Goal: Task Accomplishment & Management: Use online tool/utility

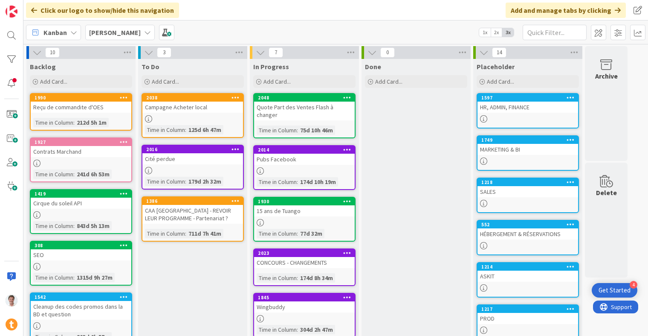
click at [529, 106] on div "HR, ADMIN, FINANCE" at bounding box center [528, 107] width 101 height 11
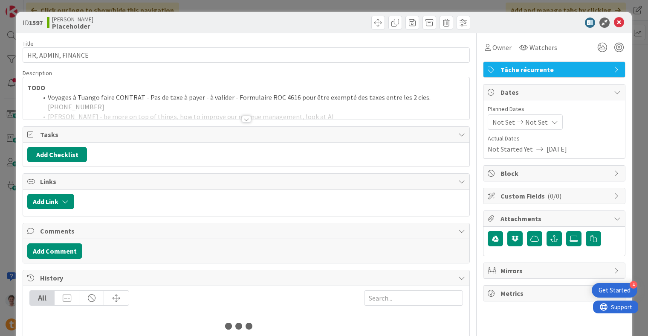
click at [200, 112] on div at bounding box center [246, 109] width 447 height 22
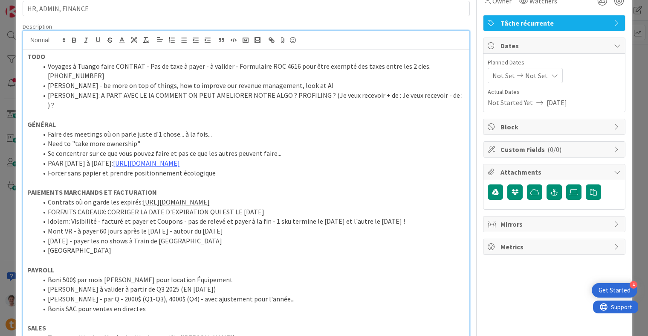
scroll to position [88, 0]
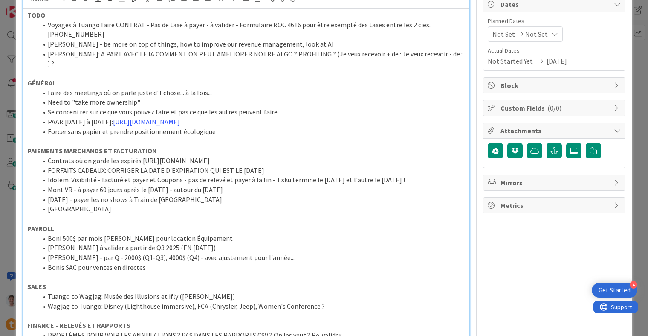
click at [186, 204] on li "[DATE] - payer les no shows à Train de [GEOGRAPHIC_DATA]" at bounding box center [252, 200] width 428 height 10
click at [177, 214] on li "[GEOGRAPHIC_DATA]" at bounding box center [252, 209] width 428 height 10
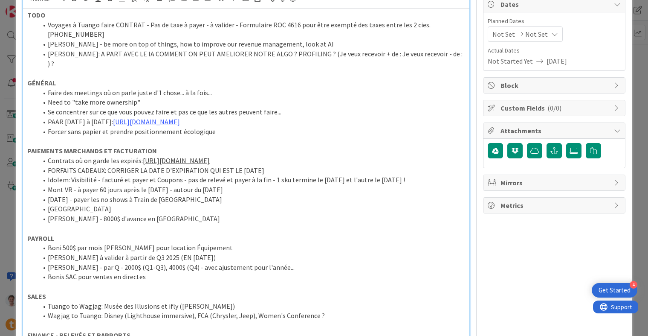
click at [195, 224] on li "[PERSON_NAME] - 8000$ d'avance en [GEOGRAPHIC_DATA]" at bounding box center [252, 219] width 428 height 10
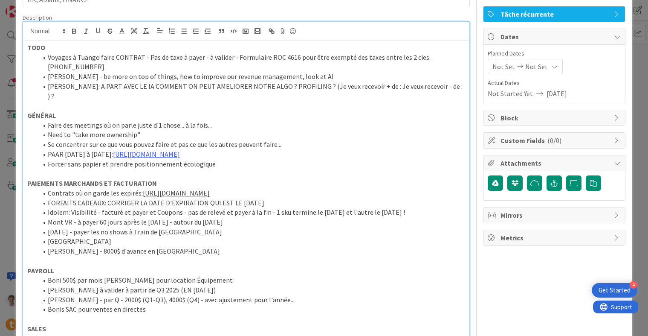
scroll to position [0, 0]
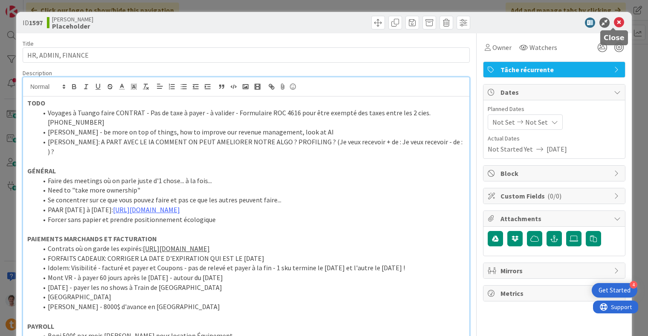
click at [614, 23] on icon at bounding box center [619, 22] width 10 height 10
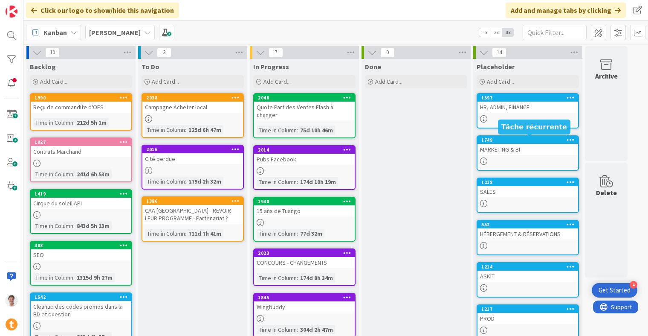
click at [524, 150] on div "MARKETING & BI" at bounding box center [528, 149] width 101 height 11
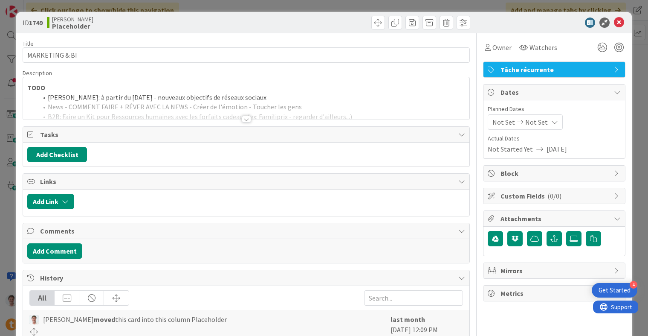
click at [233, 110] on div at bounding box center [246, 109] width 447 height 22
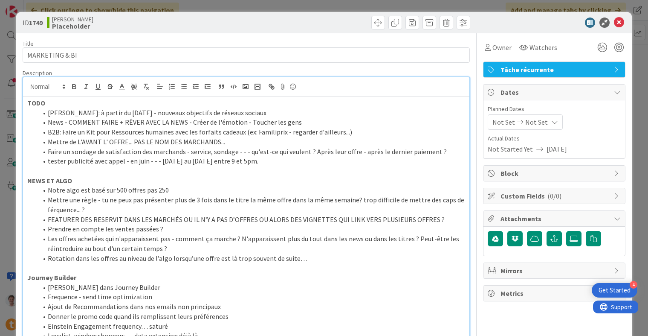
click at [619, 21] on div at bounding box center [550, 22] width 151 height 10
click at [614, 22] on icon at bounding box center [619, 22] width 10 height 10
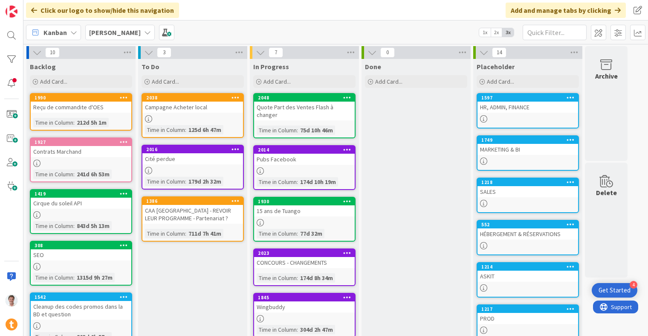
click at [525, 105] on div "HR, ADMIN, FINANCE" at bounding box center [528, 107] width 101 height 11
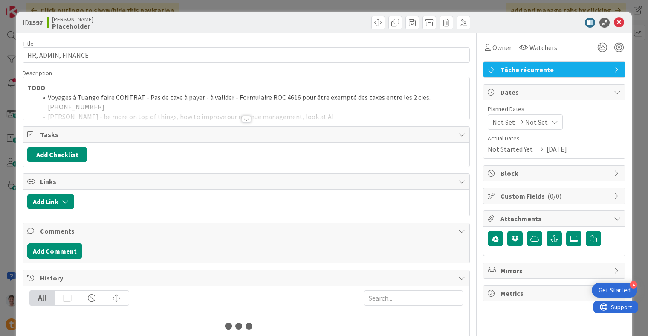
click at [190, 107] on div at bounding box center [246, 109] width 447 height 22
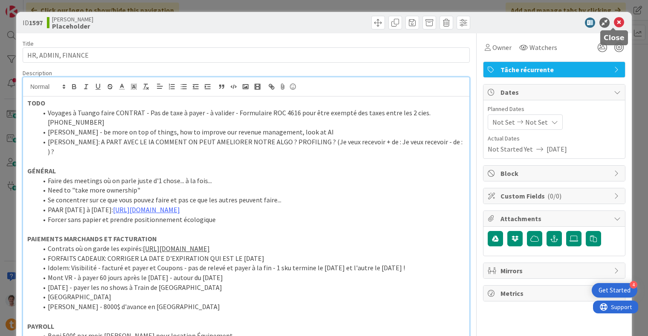
click at [614, 25] on icon at bounding box center [619, 22] width 10 height 10
